Goal: Task Accomplishment & Management: Use online tool/utility

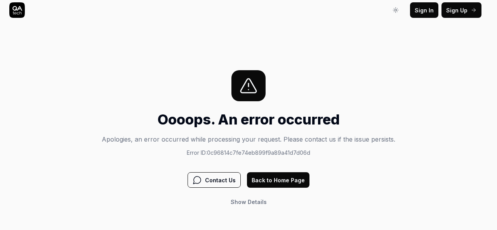
click at [148, 51] on div "Sign In Sign In Sign Up Sign In Oooops. An error occurred Apologies, an error o…" at bounding box center [248, 115] width 497 height 230
click at [148, 44] on div "Sign In Sign In Sign Up Sign In Oooops. An error occurred Apologies, an error o…" at bounding box center [248, 115] width 497 height 230
click at [139, 105] on div "Oooops. An error occurred Apologies, an error occurred while processing your re…" at bounding box center [249, 140] width 294 height 140
click at [159, 76] on div at bounding box center [249, 85] width 294 height 31
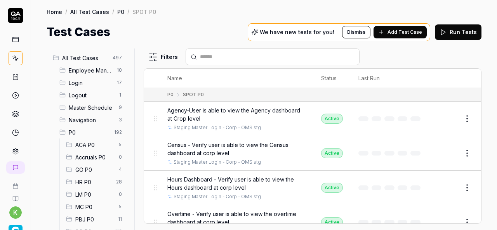
click at [120, 141] on div "ACA P0 5" at bounding box center [95, 145] width 65 height 12
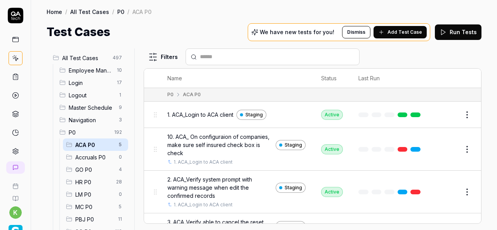
click at [94, 83] on span "Login" at bounding box center [91, 83] width 44 height 8
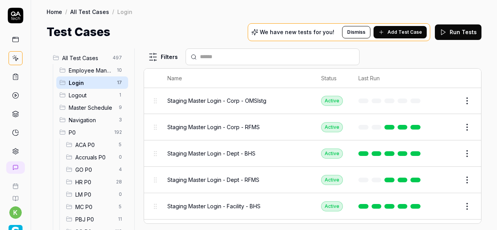
scroll to position [298, 0]
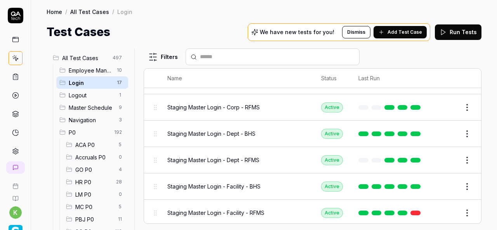
click at [446, 184] on button "Edit" at bounding box center [449, 187] width 19 height 12
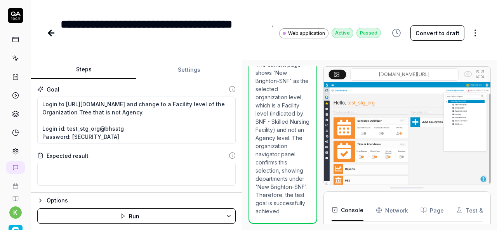
scroll to position [120, 0]
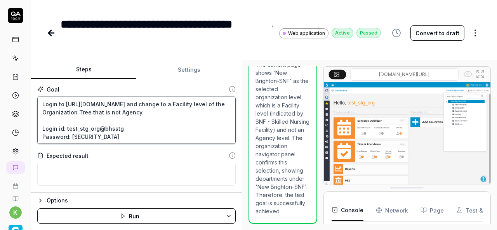
drag, startPoint x: 66, startPoint y: 127, endPoint x: 97, endPoint y: 127, distance: 31.1
click at [97, 126] on textarea "Login to https://v6-stg01.smartlinxsolutions.com/ and change to a Facility leve…" at bounding box center [136, 120] width 199 height 47
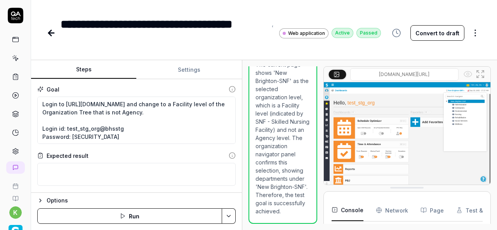
click at [49, 33] on icon at bounding box center [51, 33] width 5 height 0
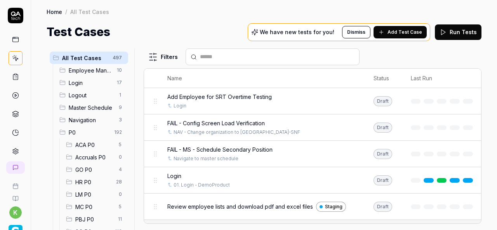
click at [94, 84] on span "Login" at bounding box center [91, 83] width 44 height 8
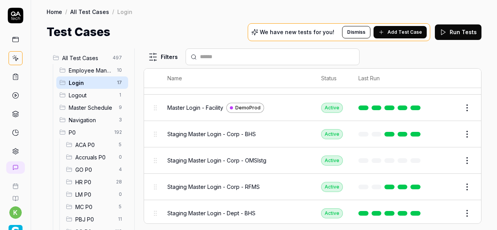
scroll to position [219, 0]
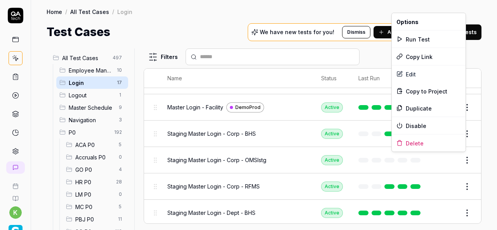
click at [460, 156] on html "k Home / All Test Cases / Login Home / All Test Cases / Login Test Cases We hav…" at bounding box center [248, 115] width 497 height 230
click at [429, 106] on div "Duplicate" at bounding box center [429, 108] width 74 height 17
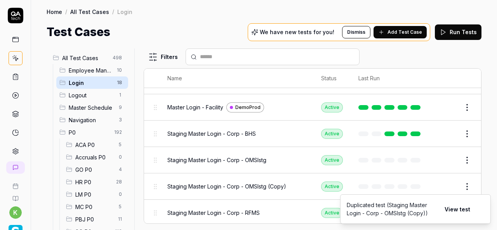
click at [444, 184] on button "Edit" at bounding box center [449, 187] width 19 height 12
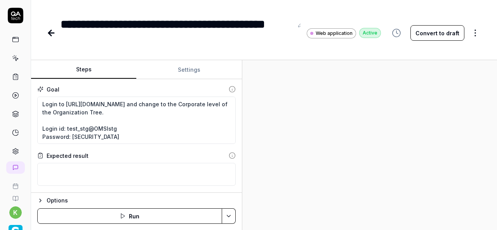
click at [52, 33] on icon at bounding box center [51, 33] width 5 height 0
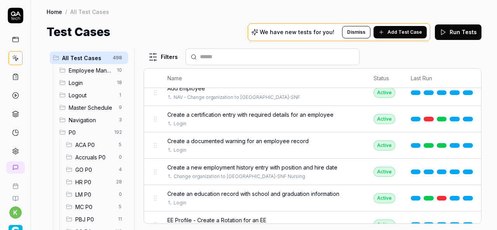
scroll to position [181, 0]
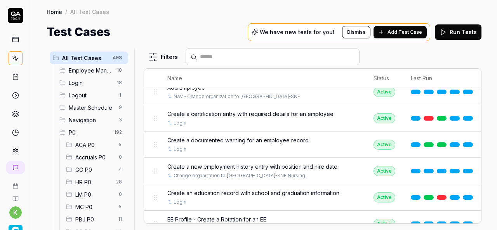
click at [103, 83] on span "Login" at bounding box center [91, 83] width 44 height 8
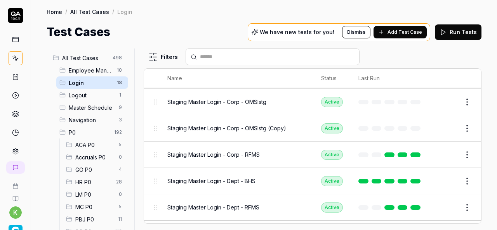
scroll to position [275, 0]
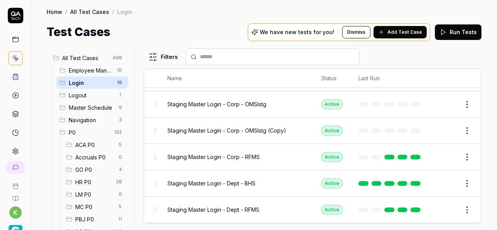
click at [442, 127] on button "Edit" at bounding box center [449, 131] width 19 height 12
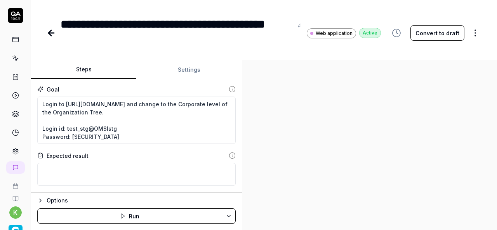
type textarea "*"
click at [200, 25] on div "**********" at bounding box center [177, 33] width 233 height 35
paste div
click at [115, 40] on div "**********" at bounding box center [177, 33] width 233 height 35
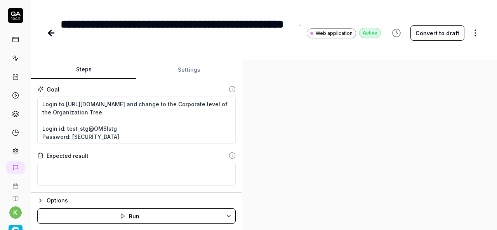
click at [114, 40] on div "**********" at bounding box center [177, 33] width 233 height 35
click at [159, 44] on div "**********" at bounding box center [177, 33] width 233 height 35
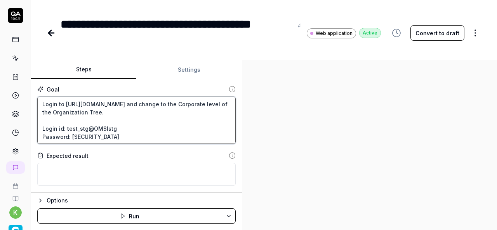
click at [68, 129] on textarea "Login to https://v6-stg01.smartlinxsolutions.com/ and change to the Corporate l…" at bounding box center [136, 120] width 199 height 47
paste textarea "_org"
type textarea "*"
type textarea "Login to https://v6-stg01.smartlinxsolutions.com/ and change to the Corporate l…"
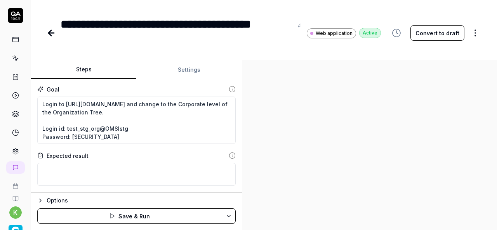
click at [339, 144] on div at bounding box center [370, 145] width 255 height 170
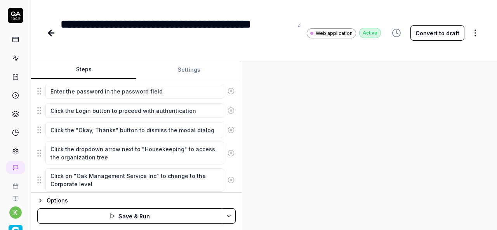
scroll to position [162, 0]
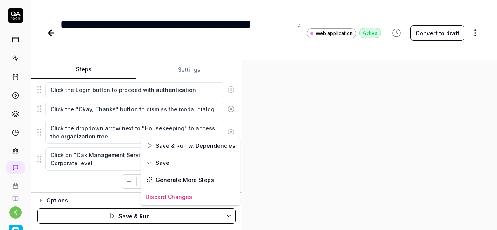
click at [232, 219] on html "**********" at bounding box center [248, 115] width 497 height 230
click at [210, 148] on div "Save & Run w. Dependencies" at bounding box center [190, 145] width 99 height 17
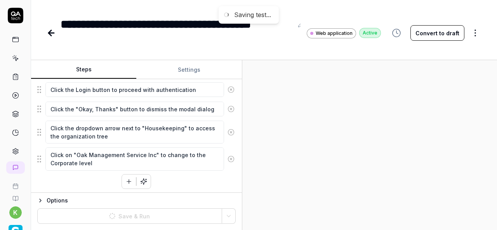
click at [296, 149] on div at bounding box center [370, 145] width 255 height 170
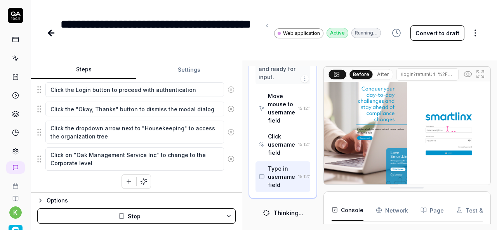
scroll to position [223, 0]
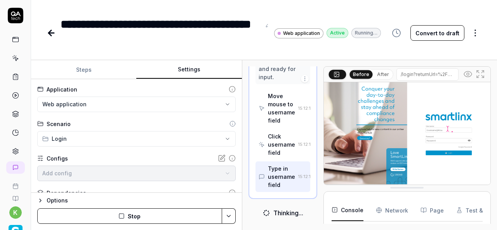
click at [192, 75] on button "Settings" at bounding box center [188, 70] width 105 height 19
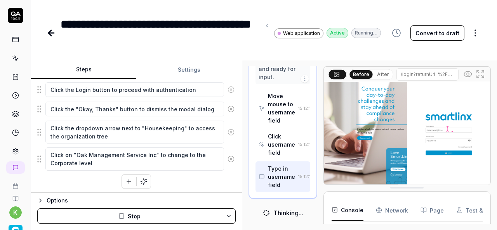
click at [93, 75] on button "Steps" at bounding box center [83, 70] width 105 height 19
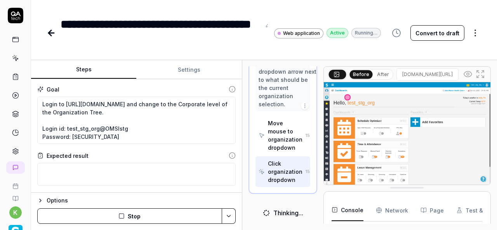
scroll to position [588, 0]
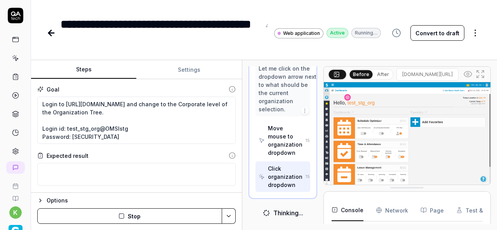
click at [52, 31] on icon at bounding box center [51, 32] width 9 height 9
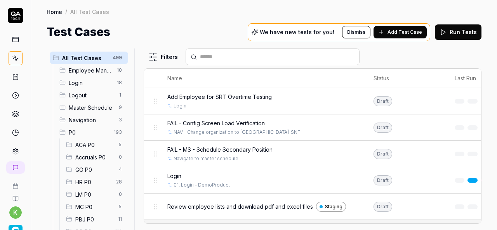
click at [100, 80] on span "Login" at bounding box center [91, 83] width 44 height 8
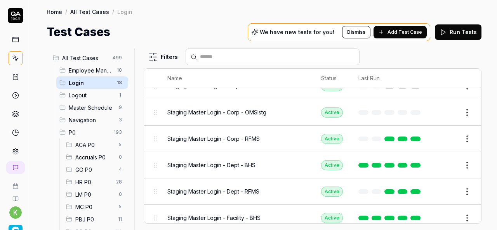
scroll to position [266, 0]
click at [444, 164] on button "Edit" at bounding box center [449, 166] width 19 height 12
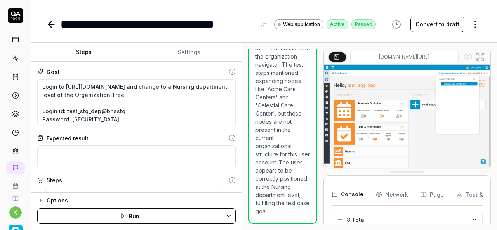
scroll to position [120, 0]
click at [48, 28] on icon at bounding box center [51, 24] width 9 height 9
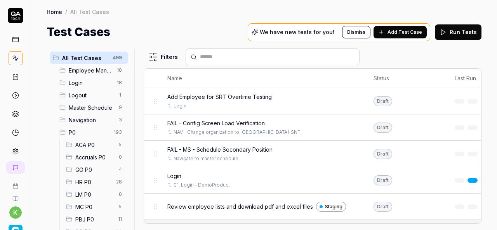
click at [101, 86] on span "Login" at bounding box center [91, 83] width 44 height 8
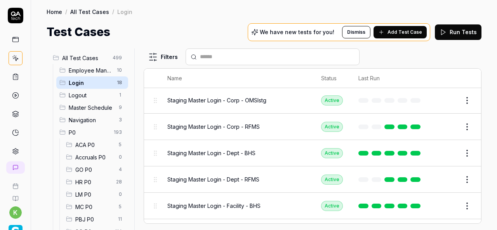
scroll to position [250, 0]
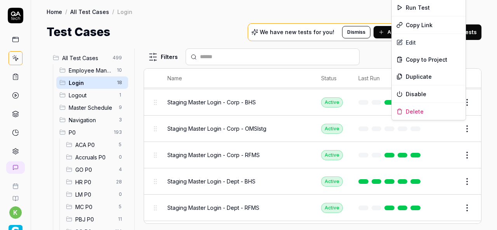
click at [467, 124] on html "k Home / All Test Cases / Login Home / All Test Cases / Login Test Cases We hav…" at bounding box center [248, 115] width 497 height 230
click at [433, 76] on div "Duplicate" at bounding box center [429, 76] width 74 height 17
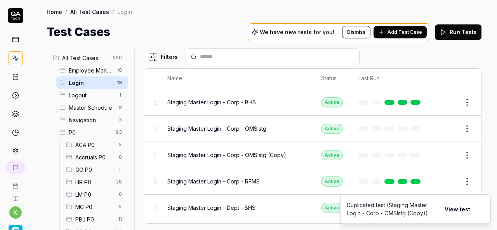
click at [442, 154] on button "Edit" at bounding box center [449, 155] width 19 height 12
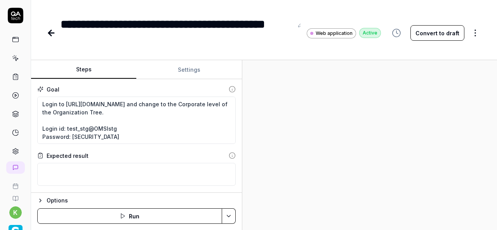
type textarea "*"
click at [206, 21] on div "**********" at bounding box center [177, 33] width 233 height 35
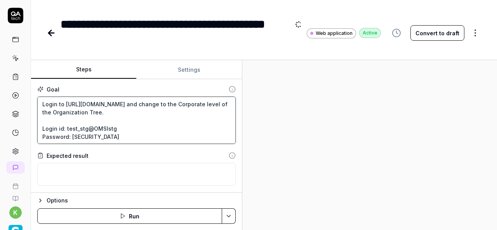
click at [82, 127] on textarea "Login to https://v6-stg01.smartlinxsolutions.com/ and change to the Corporate l…" at bounding box center [136, 120] width 199 height 47
paste textarea "_dep"
type textarea "*"
type textarea "Login to https://v6-stg01.smartlinxsolutions.com/ and change to the Corporate l…"
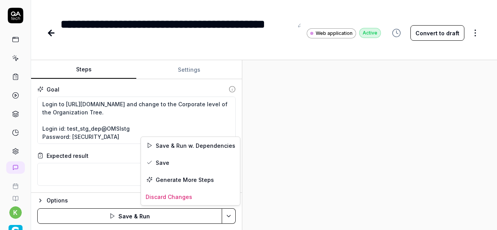
click at [228, 215] on html "**********" at bounding box center [248, 115] width 497 height 230
click at [203, 146] on div "Save & Run w. Dependencies" at bounding box center [190, 145] width 99 height 17
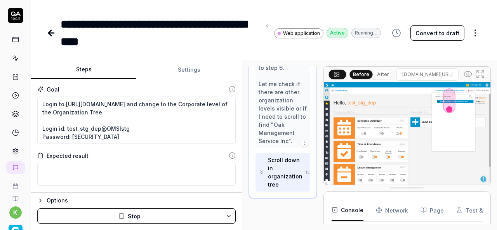
scroll to position [751, 0]
click at [398, 175] on img at bounding box center [407, 134] width 167 height 104
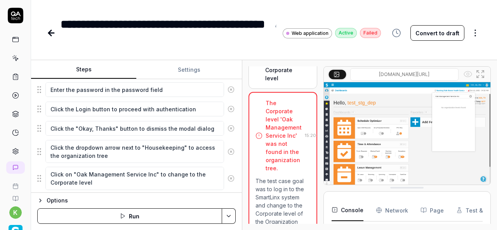
scroll to position [143, 0]
click at [228, 150] on icon at bounding box center [231, 151] width 7 height 7
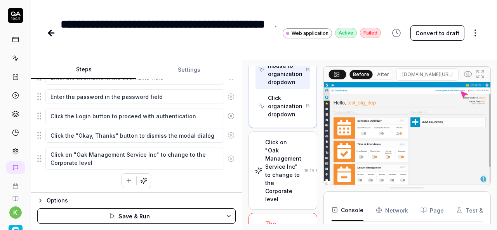
scroll to position [777, 0]
click at [228, 157] on icon at bounding box center [231, 158] width 7 height 7
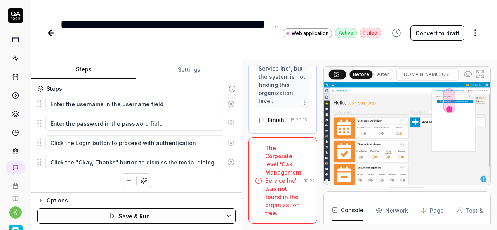
scroll to position [1473, 0]
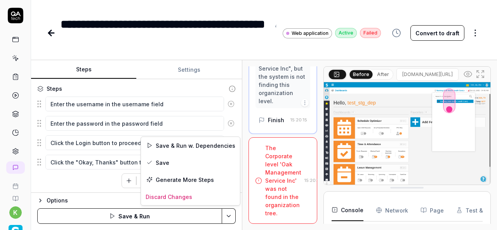
click at [229, 219] on html "**********" at bounding box center [248, 115] width 497 height 230
click at [181, 142] on div "Save & Run w. Dependencies" at bounding box center [190, 145] width 99 height 17
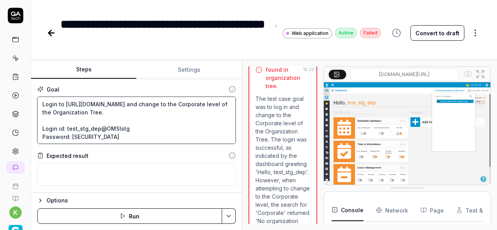
click at [173, 107] on textarea "Login to https://v6-stg01.smartlinxsolutions.com/ and change to the Corporate l…" at bounding box center [136, 120] width 199 height 47
click at [173, 114] on textarea "Login to https://v6-stg01.smartlinxsolutions.com/ and change to the Corporate l…" at bounding box center [136, 120] width 199 height 47
type textarea "*"
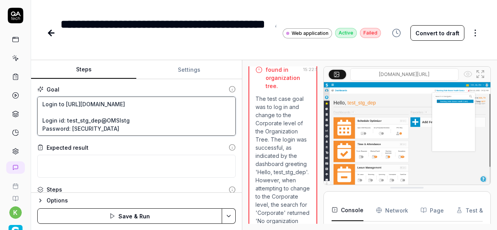
scroll to position [11, 0]
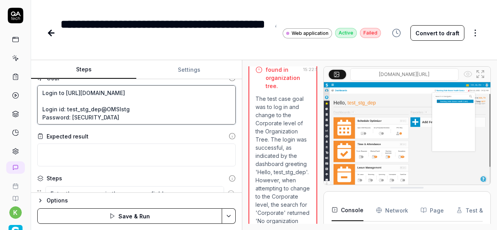
type textarea "Login to https://v6-stg01.smartlinxsolutions.com/ Login id: test_stg_dep@OMSIst…"
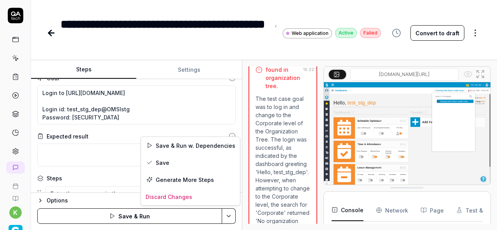
click at [232, 215] on html "**********" at bounding box center [248, 115] width 497 height 230
click at [182, 144] on div "Save & Run w. Dependencies" at bounding box center [190, 145] width 99 height 17
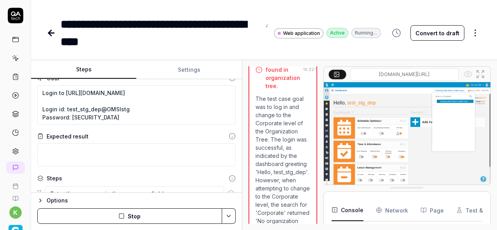
scroll to position [19, 0]
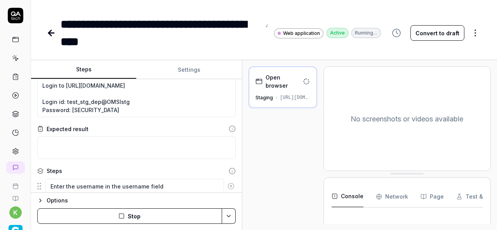
type textarea "*"
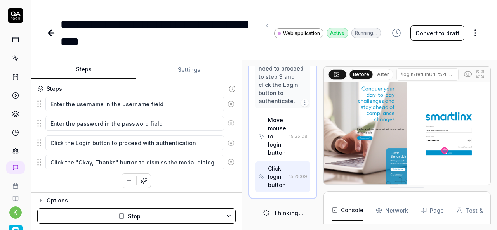
scroll to position [54, 0]
